Goal: Task Accomplishment & Management: Complete application form

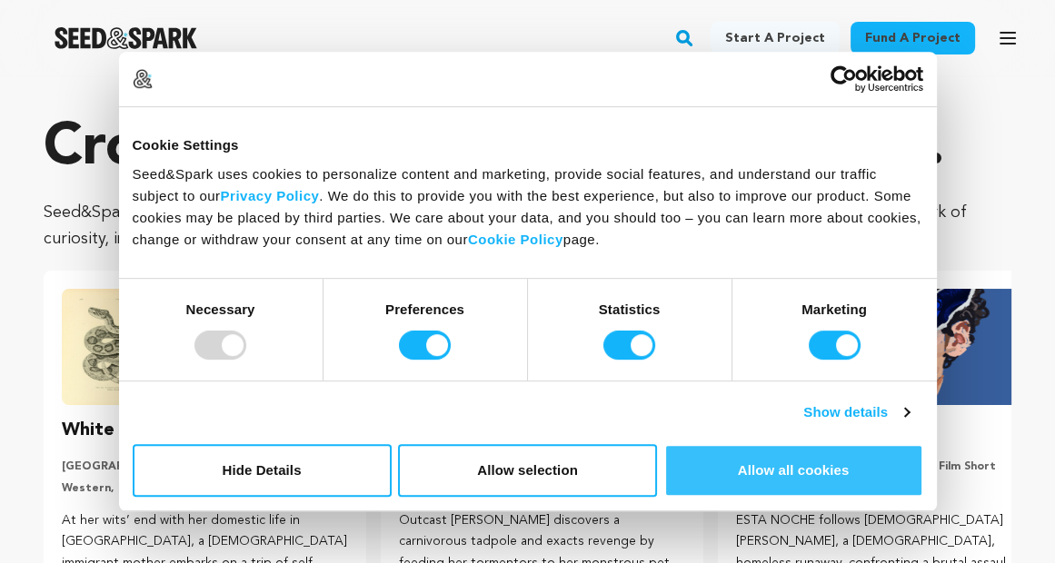
click at [781, 463] on button "Allow all cookies" at bounding box center [793, 470] width 259 height 53
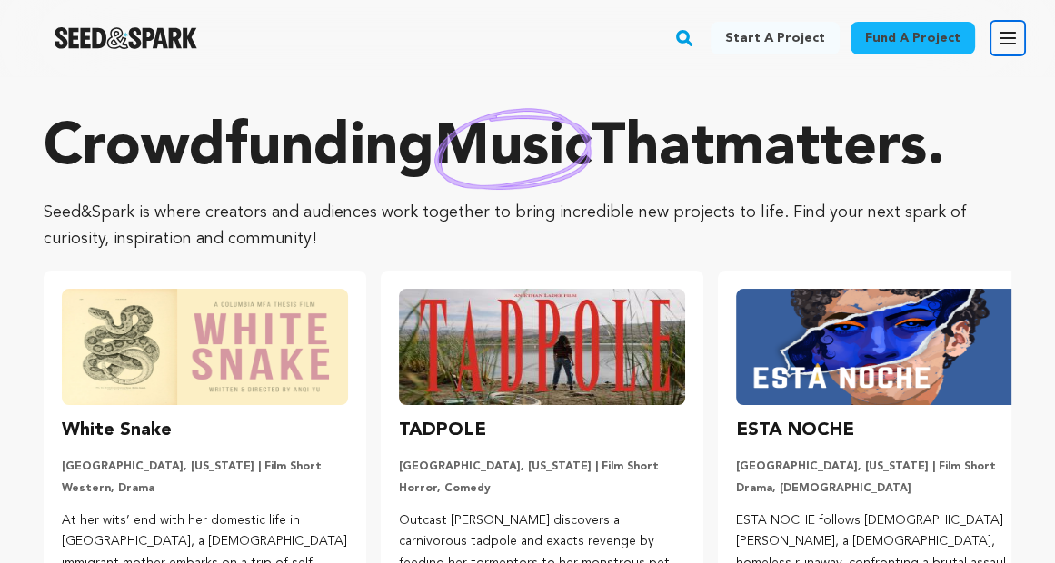
click at [1005, 39] on icon "button" at bounding box center [1008, 38] width 22 height 22
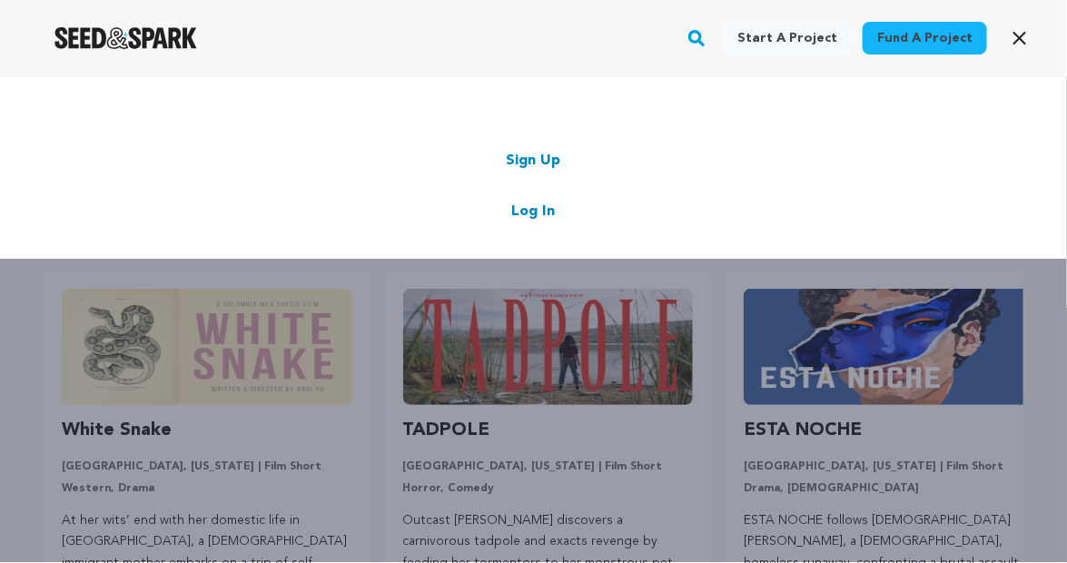
click at [550, 153] on link "Sign Up" at bounding box center [534, 161] width 55 height 22
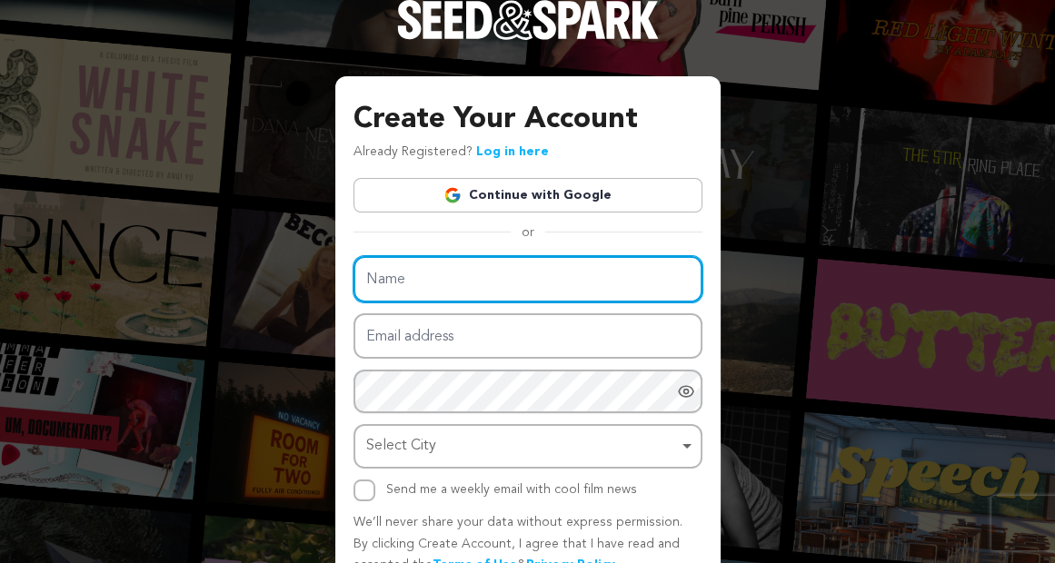
click at [418, 278] on input "Name" at bounding box center [527, 279] width 349 height 46
paste input "Kelly1Richardson"
type input "Kelly1Richardson"
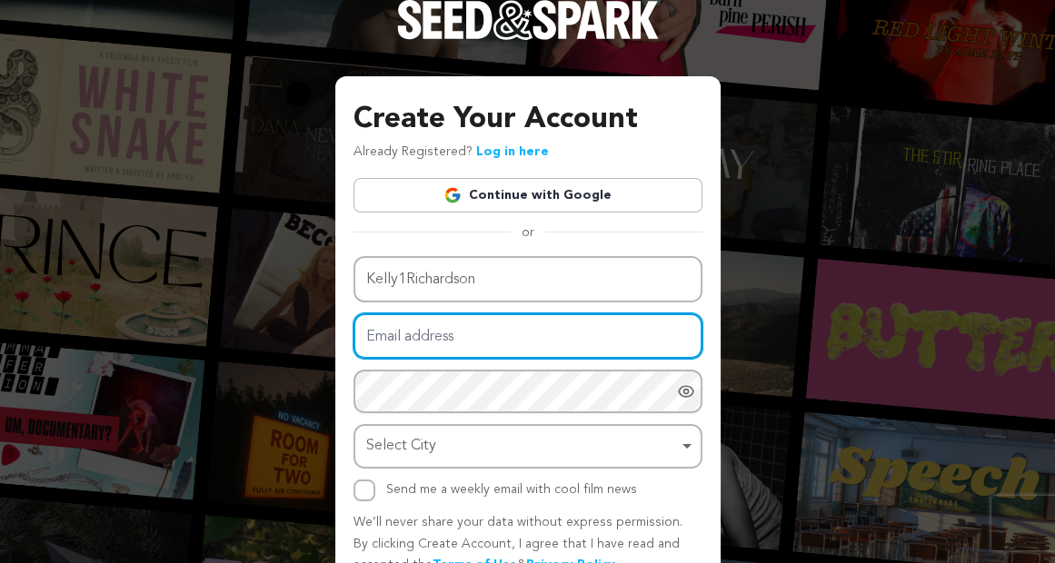
click at [422, 329] on input "Email address" at bounding box center [527, 336] width 349 height 46
type input "kiralinkellis@gmail.com"
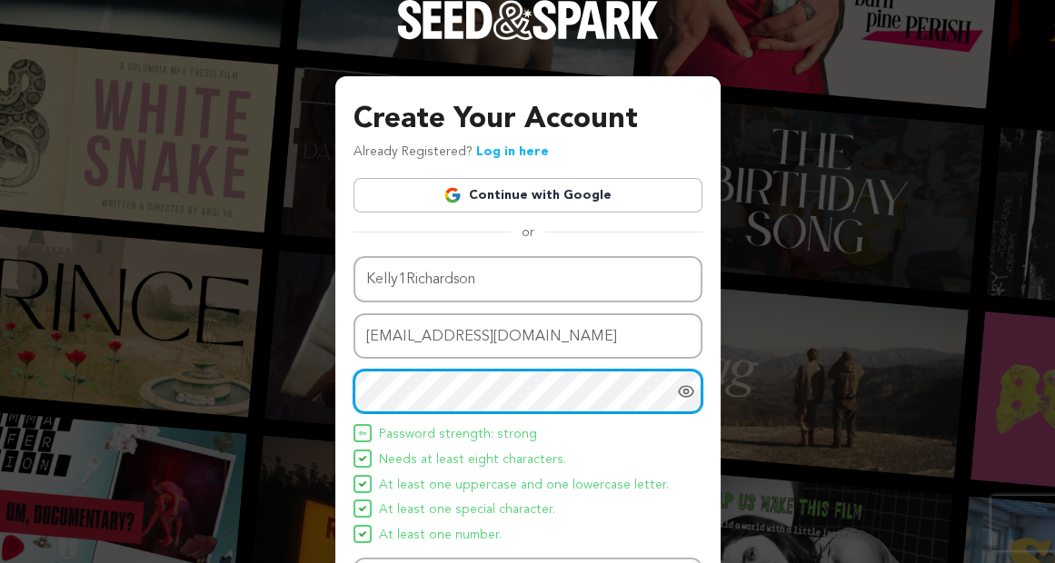
scroll to position [91, 0]
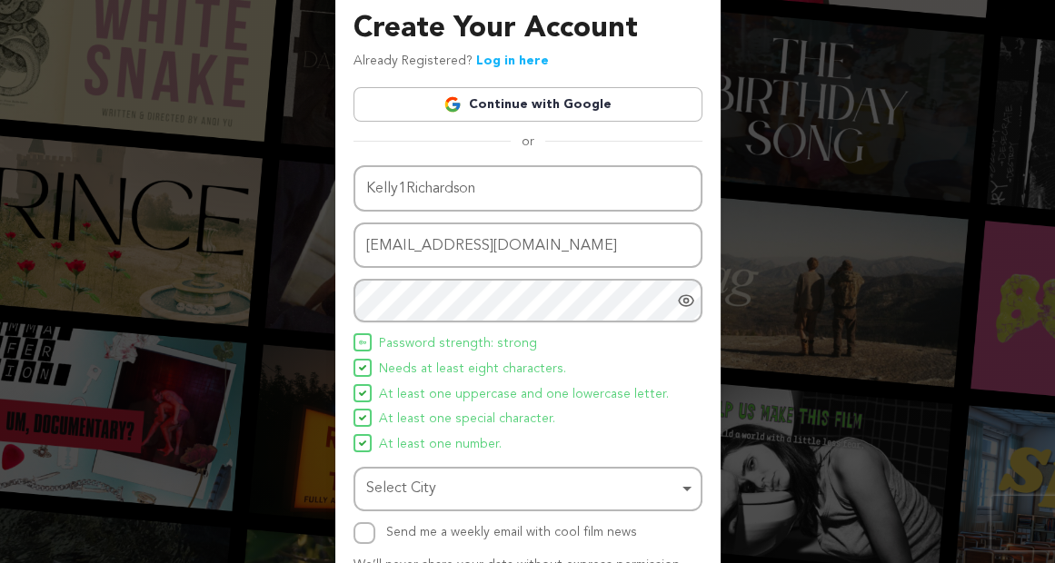
click at [686, 299] on icon "Show password as plain text. Warning: this will display your password on the sc…" at bounding box center [686, 301] width 18 height 18
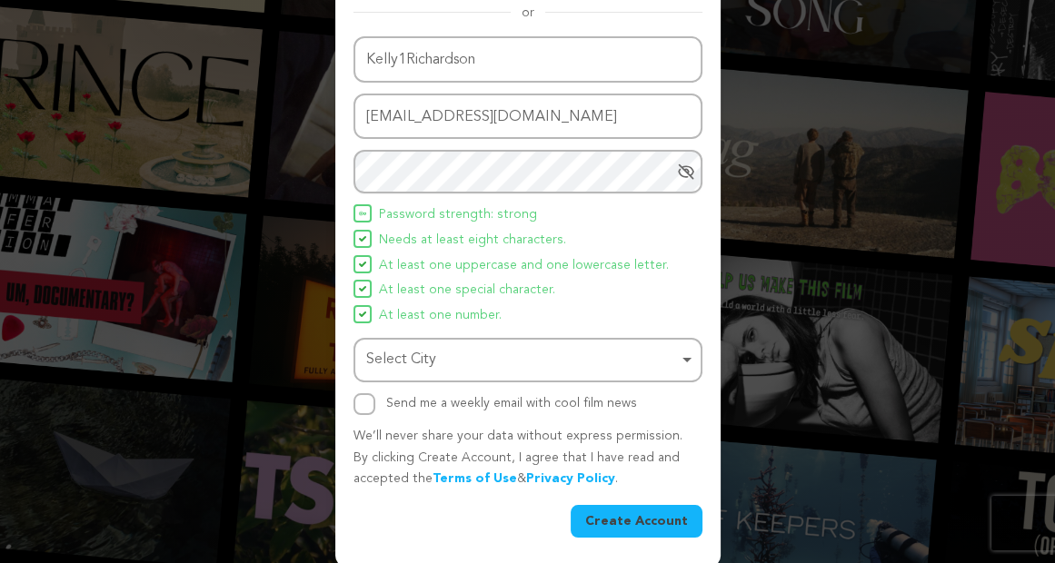
click at [686, 352] on div "Select City Remove item" at bounding box center [527, 360] width 331 height 34
click at [360, 398] on input "Send me a weekly email with cool film news" at bounding box center [364, 404] width 22 height 22
checkbox input "true"
click at [608, 511] on button "Create Account" at bounding box center [636, 521] width 132 height 33
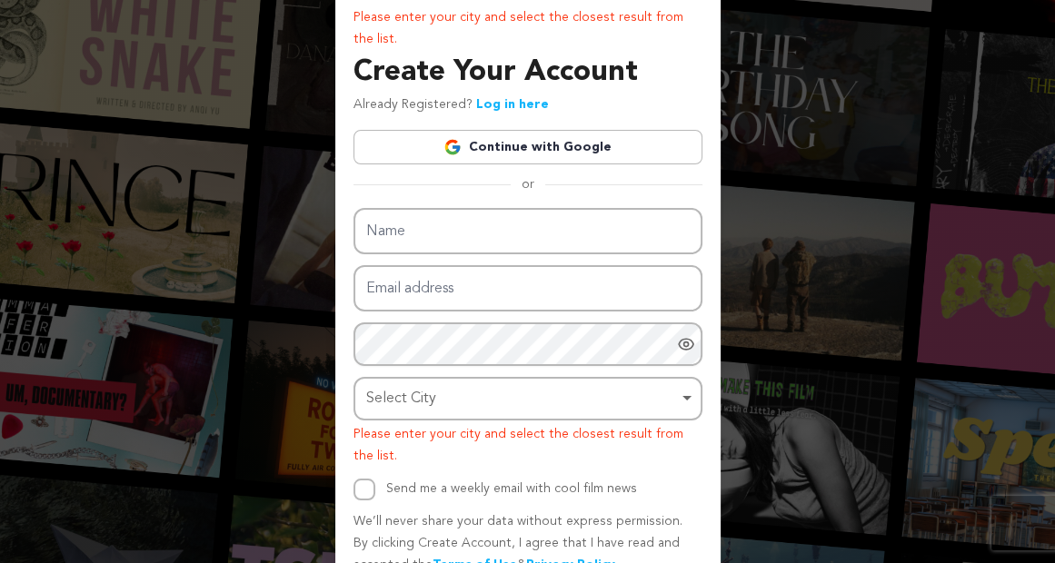
scroll to position [177, 0]
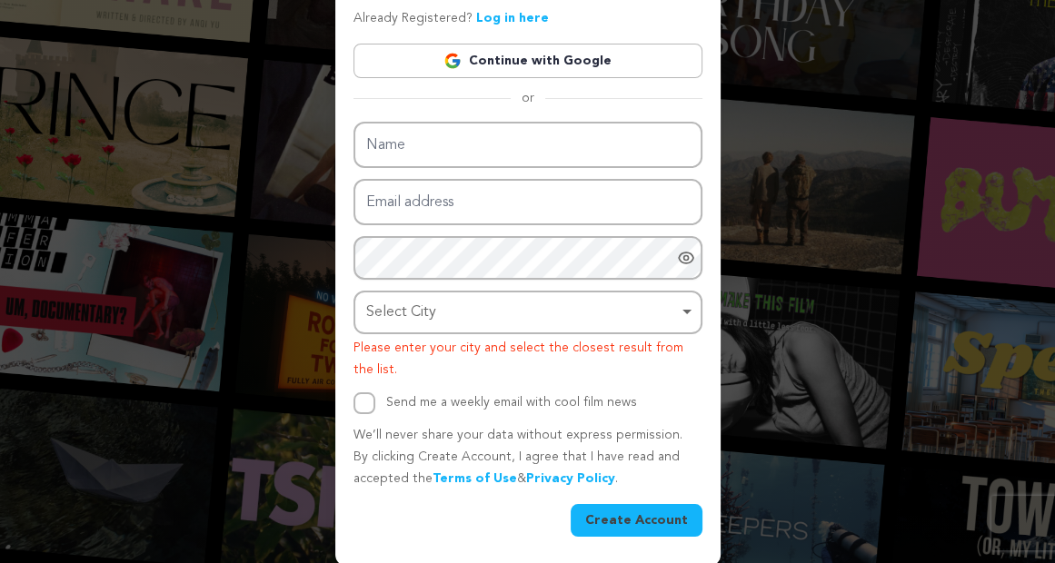
click at [679, 307] on div "Select City Remove item" at bounding box center [527, 313] width 331 height 34
click at [690, 309] on div "Select City Remove item" at bounding box center [527, 313] width 331 height 34
click at [464, 309] on div "Select City Remove item" at bounding box center [522, 313] width 312 height 26
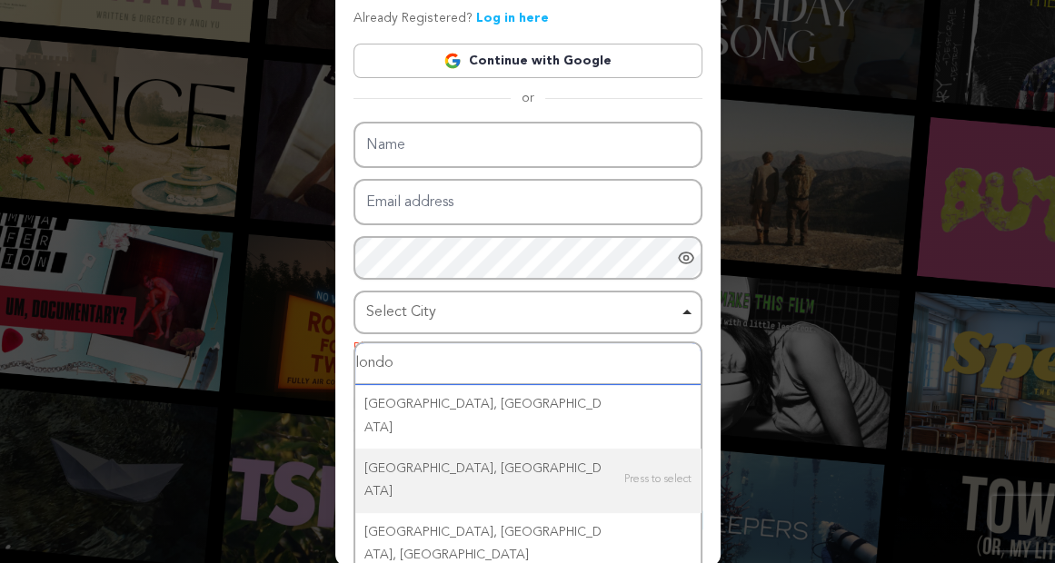
type input "london"
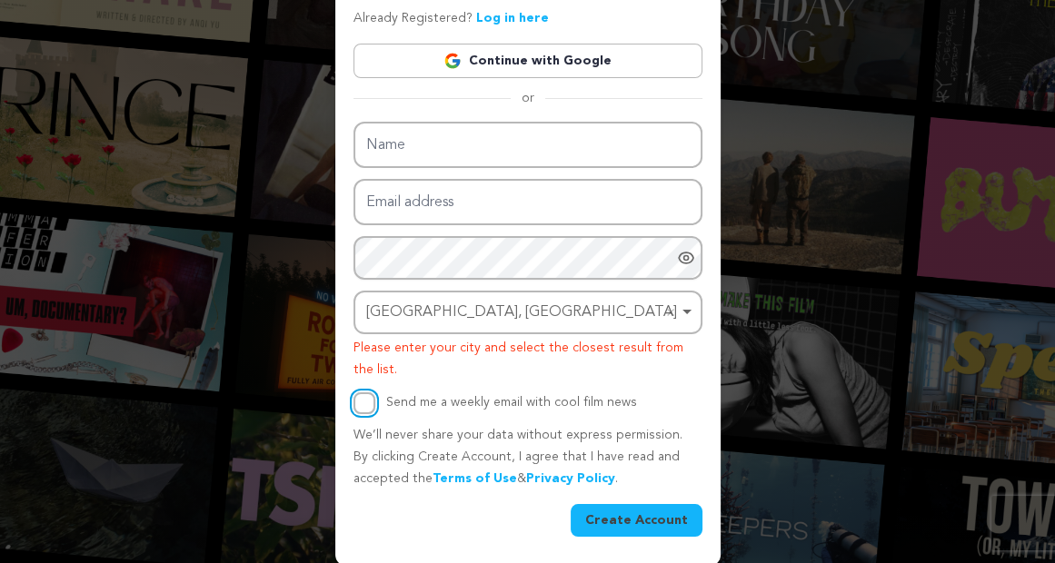
click at [360, 402] on input "Send me a weekly email with cool film news" at bounding box center [364, 403] width 22 height 22
checkbox input "true"
click at [625, 519] on button "Create Account" at bounding box center [636, 520] width 132 height 33
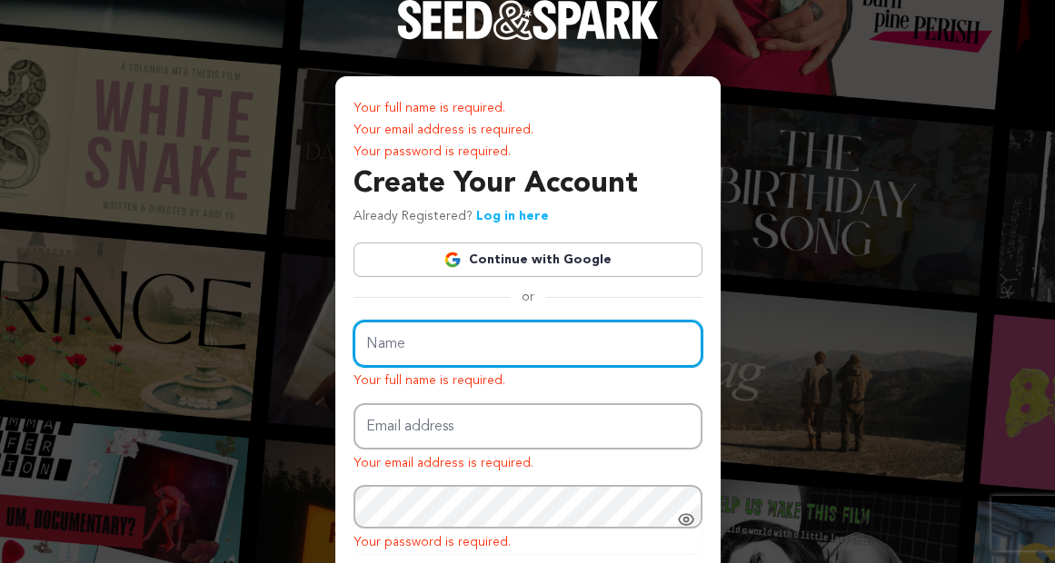
click at [375, 345] on input "Name" at bounding box center [527, 344] width 349 height 46
type input "Kelly1Richardson"
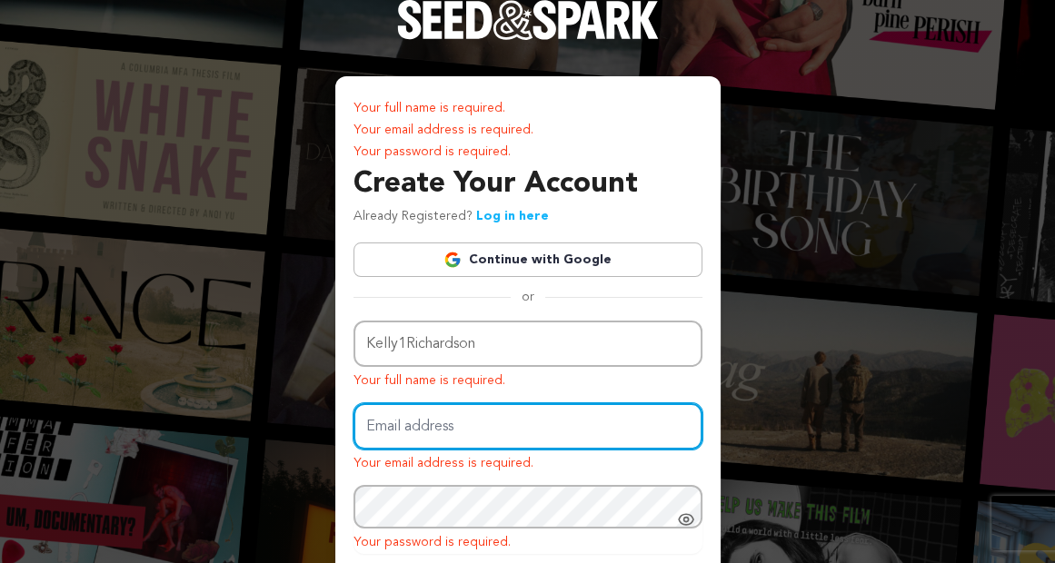
click at [432, 422] on input "Email address" at bounding box center [527, 426] width 349 height 46
type input "[EMAIL_ADDRESS][DOMAIN_NAME]"
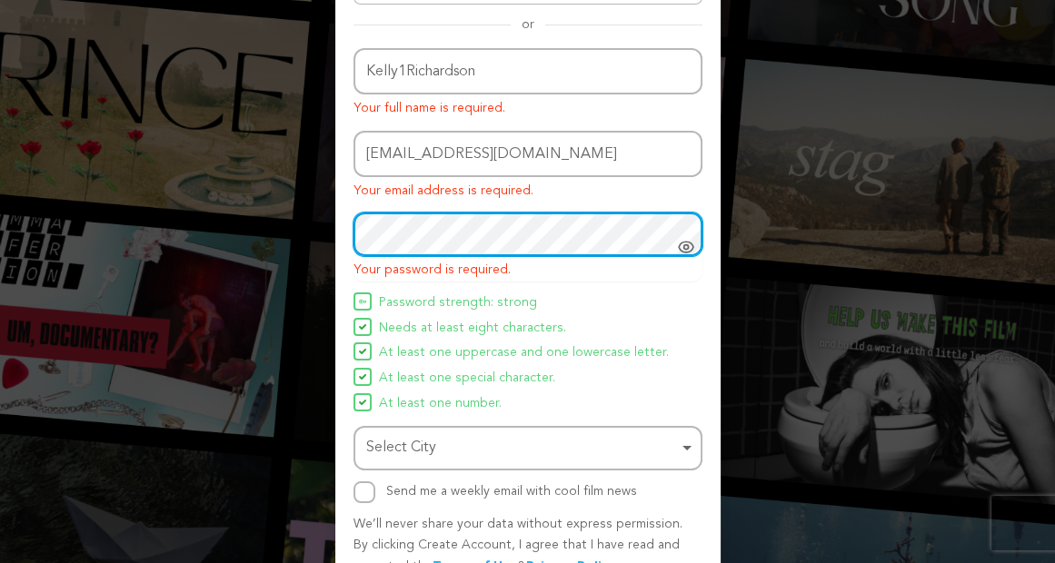
scroll to position [361, 0]
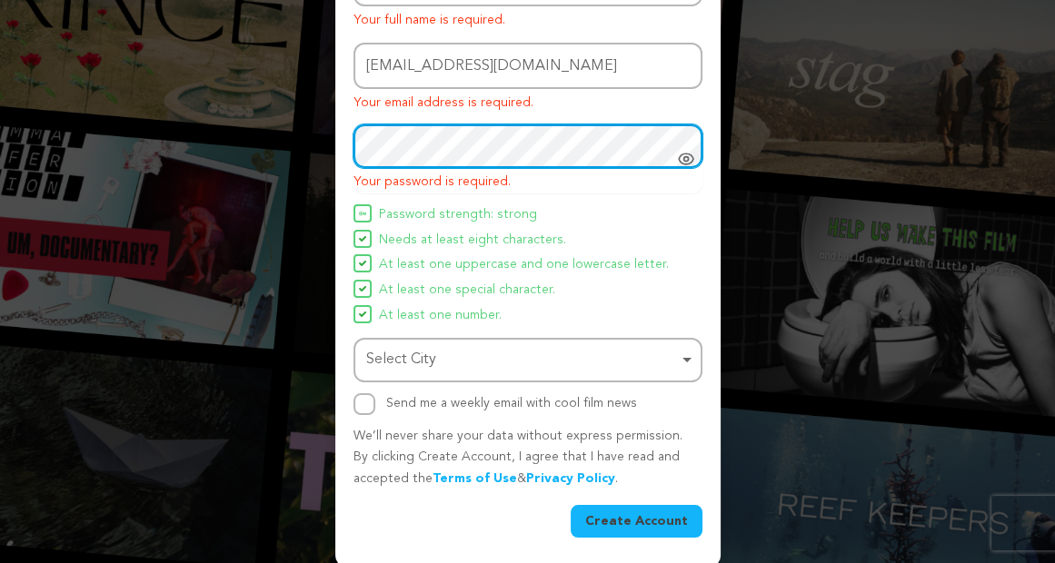
click at [686, 353] on div "Select City Remove item" at bounding box center [527, 360] width 331 height 34
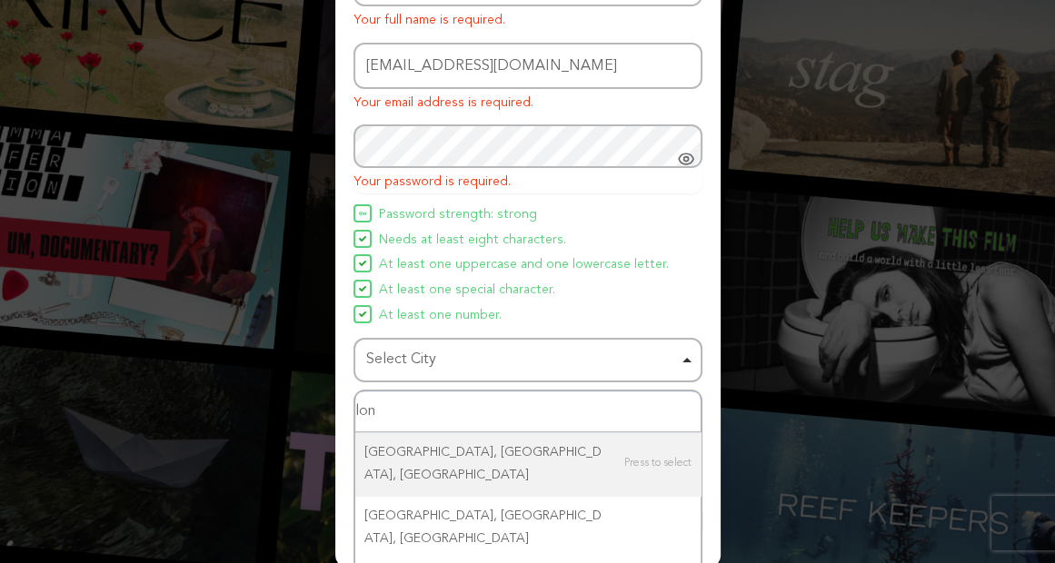
type input "lond"
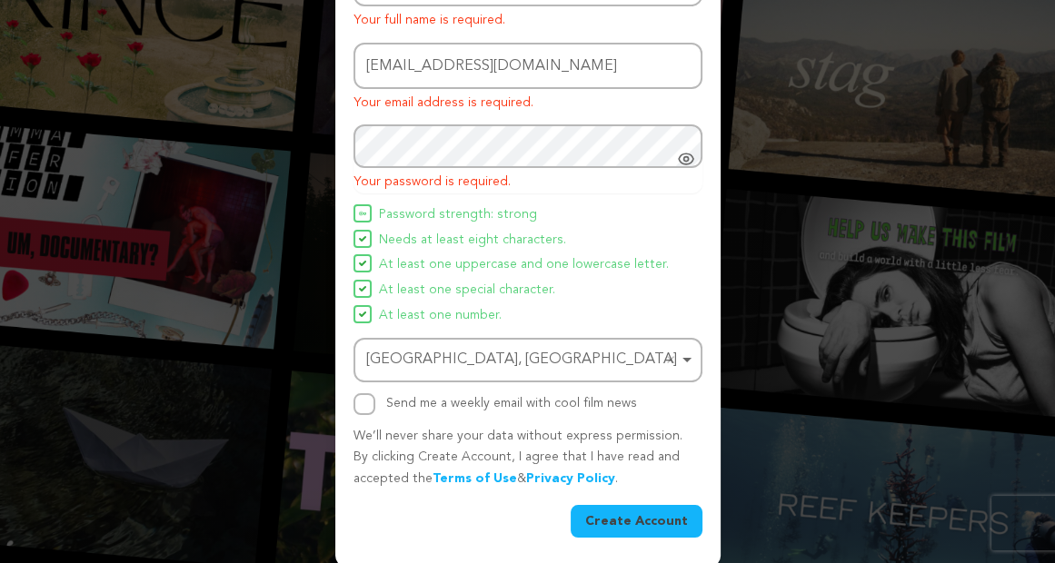
click at [454, 404] on label "Send me a weekly email with cool film news" at bounding box center [511, 403] width 251 height 13
click at [375, 404] on input "Send me a weekly email with cool film news" at bounding box center [364, 404] width 22 height 22
checkbox input "true"
click at [623, 518] on button "Create Account" at bounding box center [636, 521] width 132 height 33
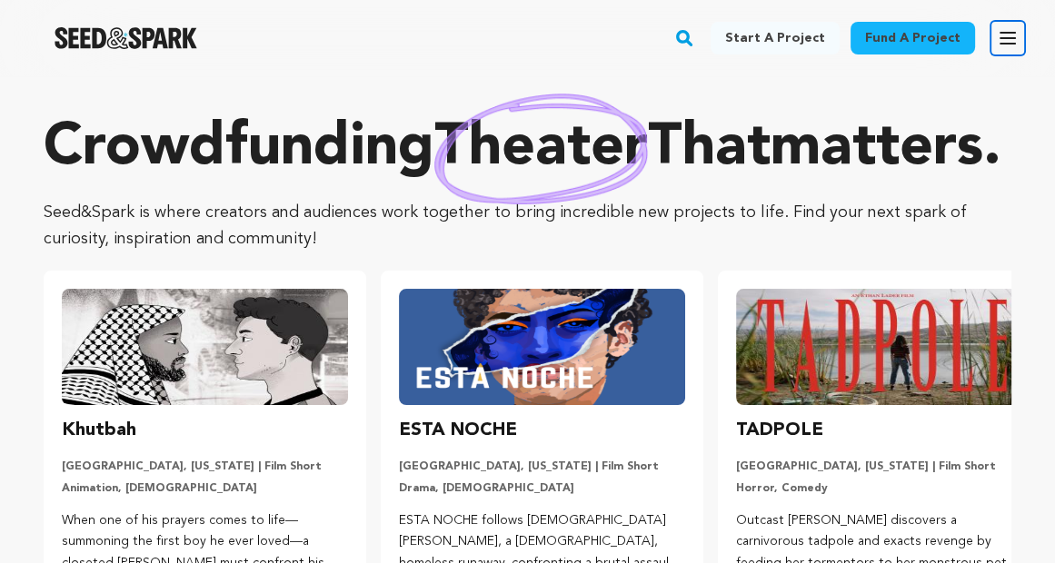
click at [1015, 35] on icon "button" at bounding box center [1008, 38] width 22 height 22
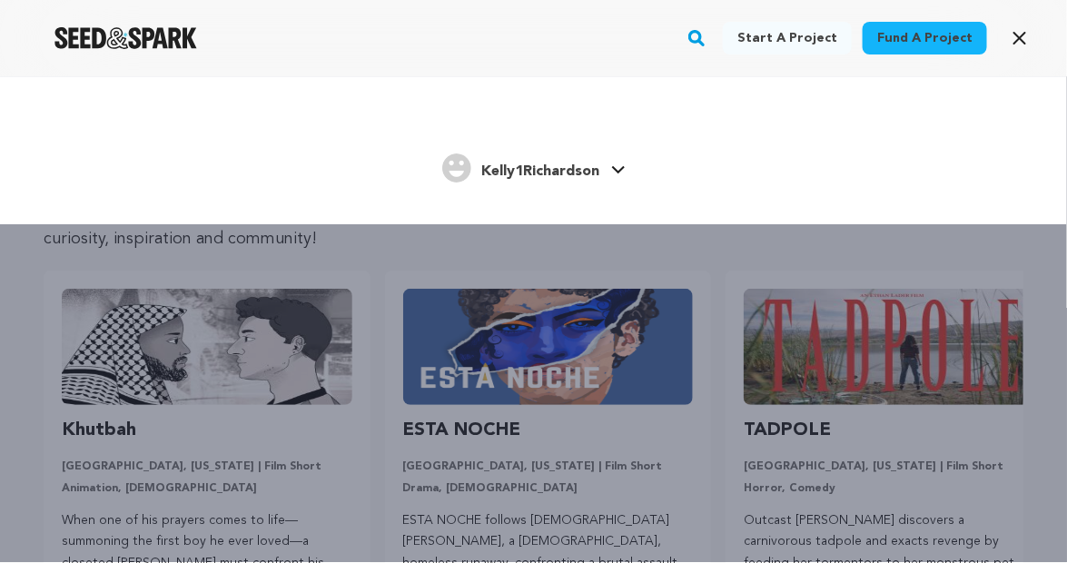
click at [623, 173] on icon at bounding box center [618, 169] width 15 height 9
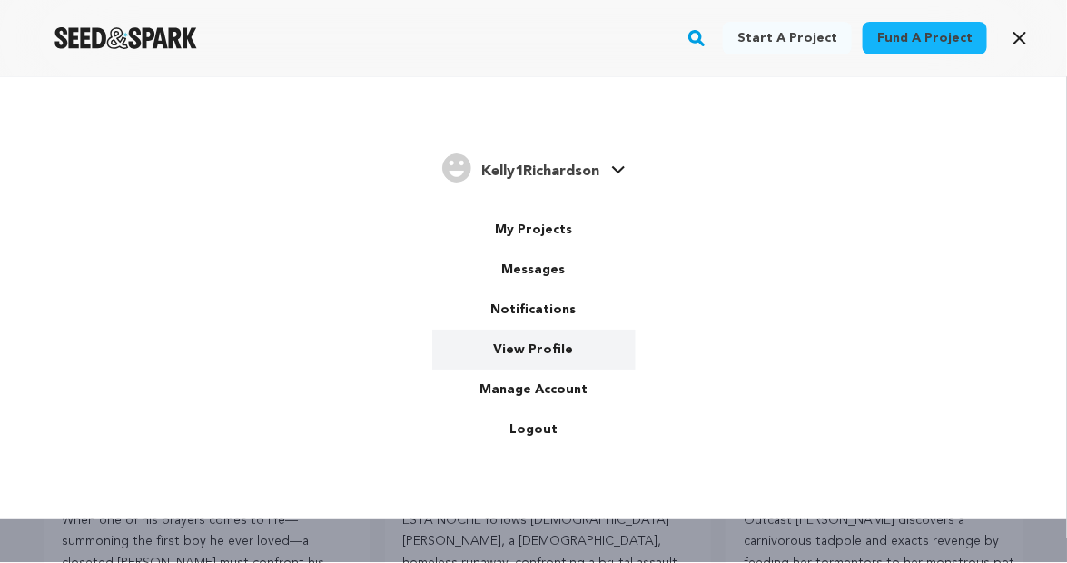
click at [536, 345] on link "View Profile" at bounding box center [533, 350] width 203 height 40
